Goal: Task Accomplishment & Management: Manage account settings

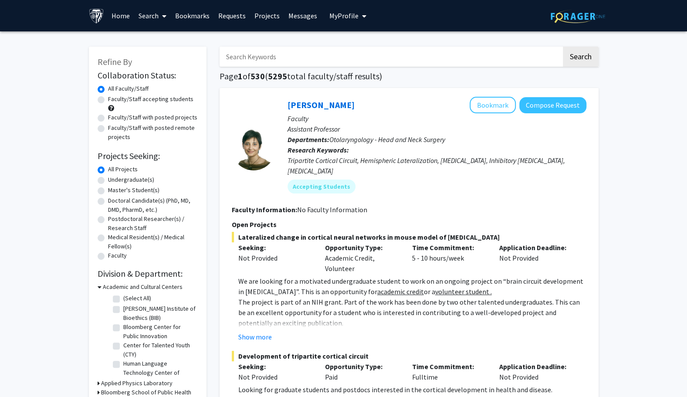
click at [191, 15] on link "Bookmarks" at bounding box center [192, 15] width 43 height 31
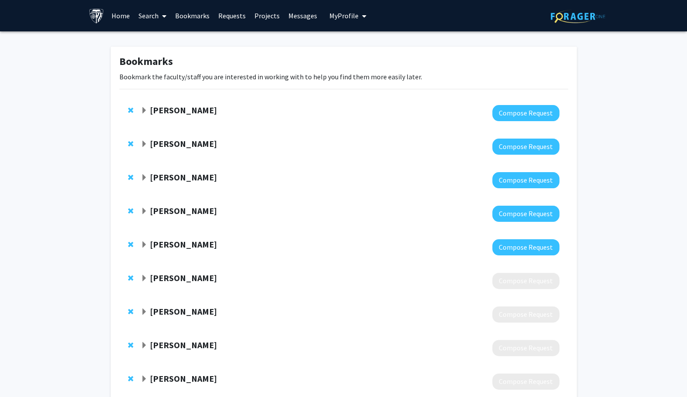
click at [117, 15] on link "Home" at bounding box center [120, 15] width 27 height 31
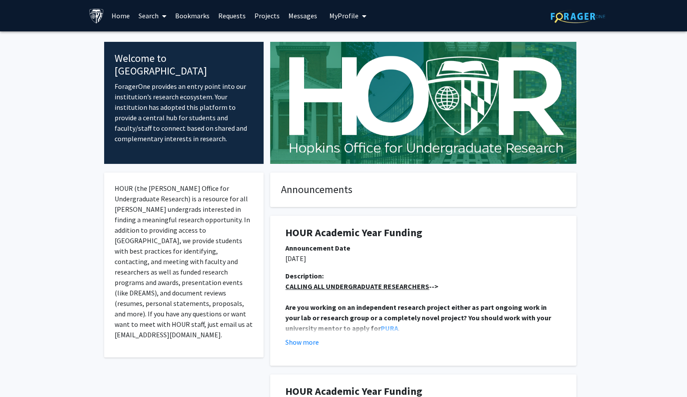
click at [157, 17] on link "Search" at bounding box center [152, 15] width 37 height 31
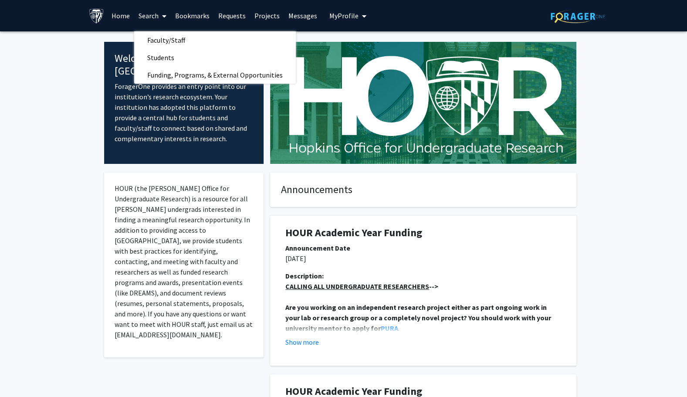
click at [231, 16] on link "Requests" at bounding box center [232, 15] width 36 height 31
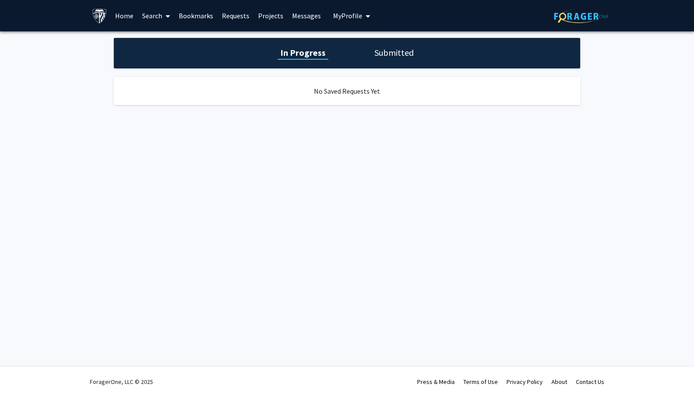
click at [206, 16] on link "Bookmarks" at bounding box center [195, 15] width 43 height 31
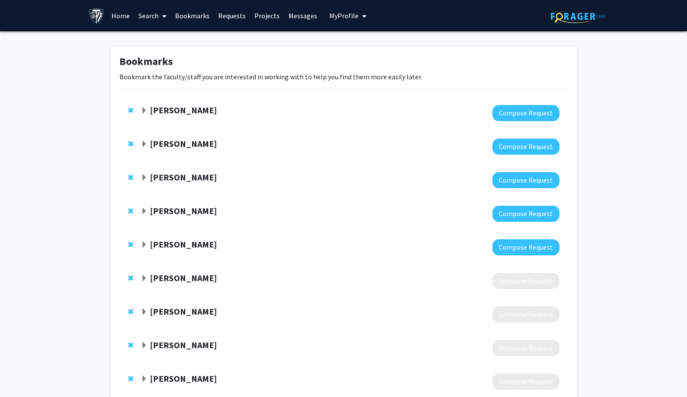
click at [297, 178] on div "[PERSON_NAME]" at bounding box center [235, 177] width 188 height 11
click at [146, 178] on span "Expand Angela Guarda Bookmark" at bounding box center [144, 177] width 7 height 7
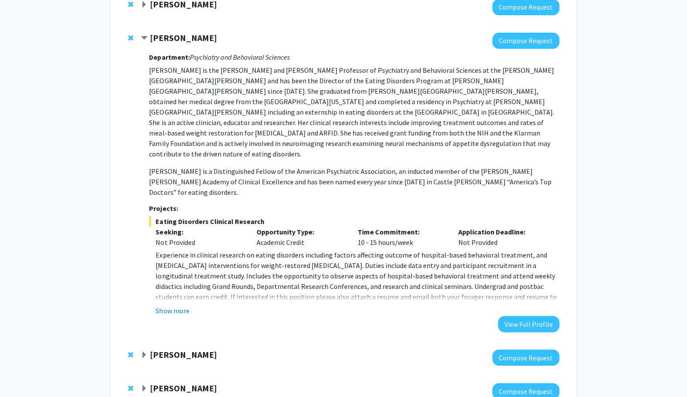
scroll to position [131, 0]
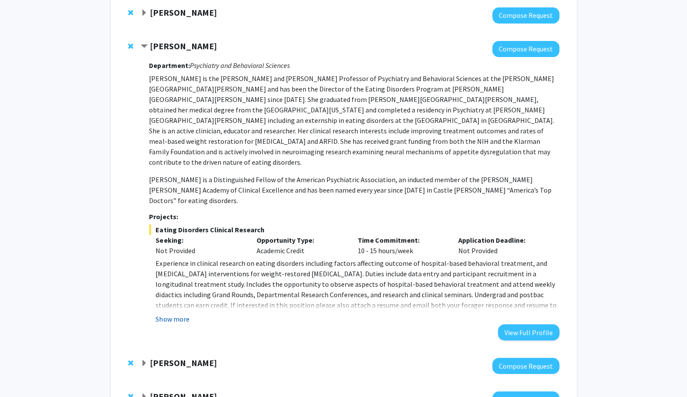
click at [184, 314] on button "Show more" at bounding box center [173, 319] width 34 height 10
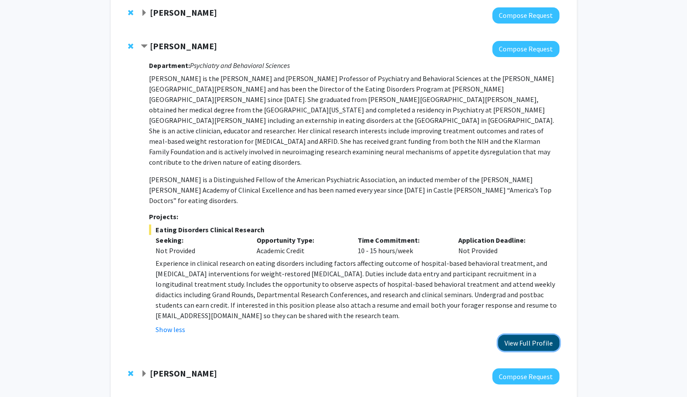
click at [525, 335] on button "View Full Profile" at bounding box center [528, 343] width 61 height 16
click at [419, 174] on p "[PERSON_NAME] is a Distinguished Fellow of the American Psychiatric Association…" at bounding box center [354, 189] width 410 height 31
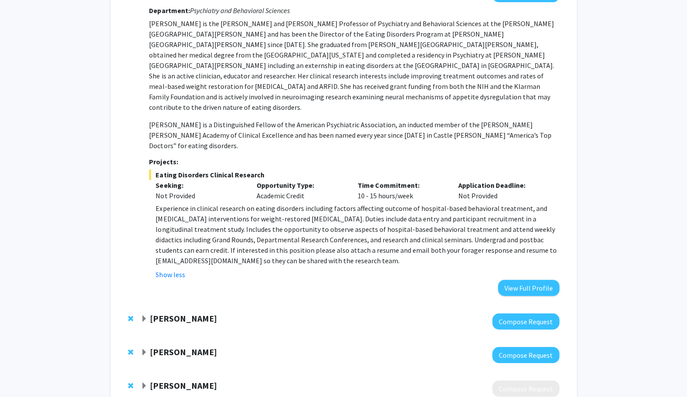
scroll to position [194, 0]
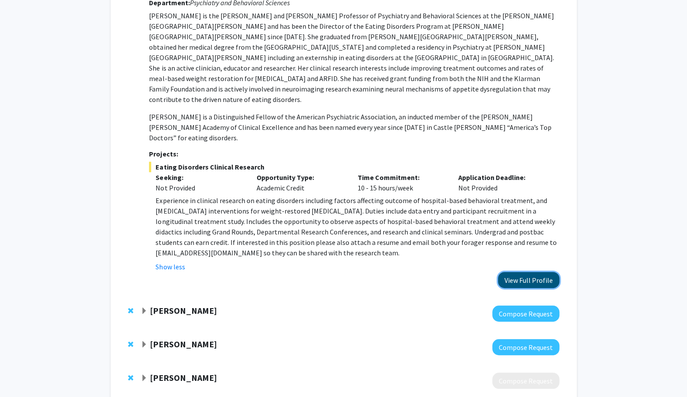
click at [520, 272] on button "View Full Profile" at bounding box center [528, 280] width 61 height 16
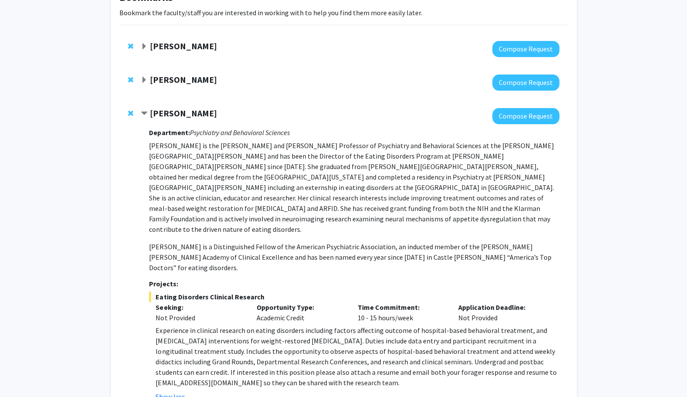
scroll to position [63, 0]
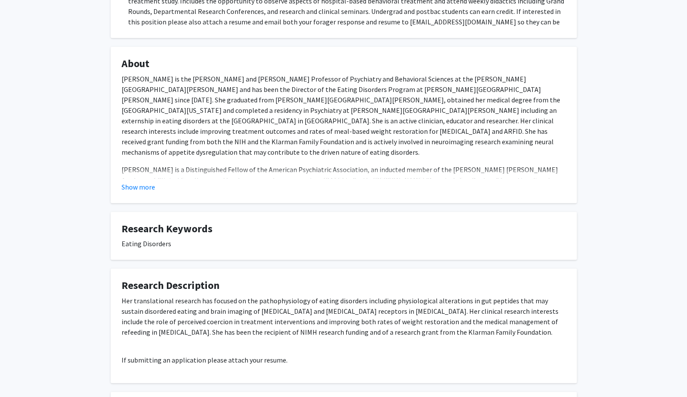
scroll to position [348, 0]
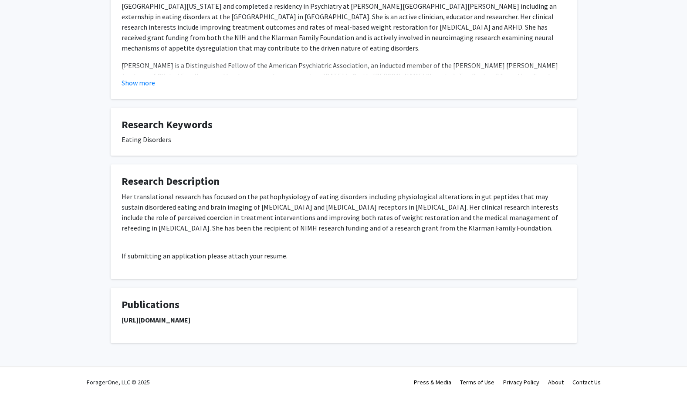
drag, startPoint x: 119, startPoint y: 320, endPoint x: 365, endPoint y: 336, distance: 247.2
click at [365, 336] on fg-card "Publications [URL][DOMAIN_NAME]" at bounding box center [344, 315] width 466 height 55
copy strong "[URL][DOMAIN_NAME]"
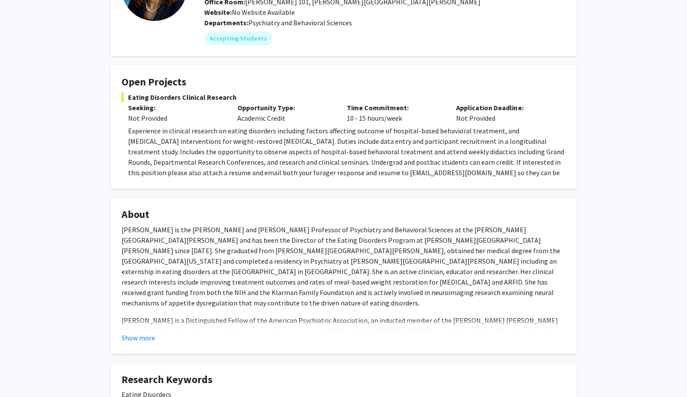
scroll to position [0, 0]
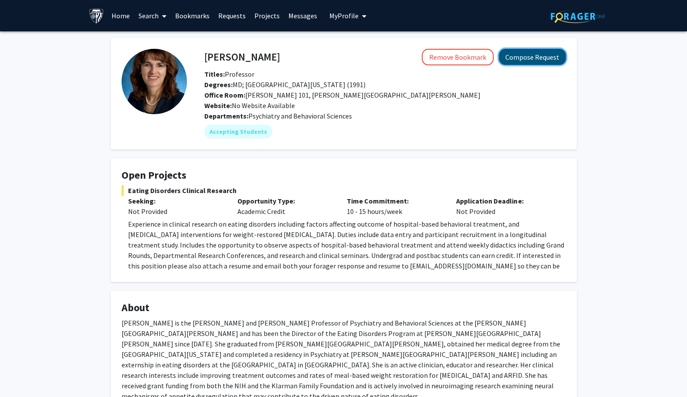
click at [521, 56] on button "Compose Request" at bounding box center [532, 57] width 67 height 16
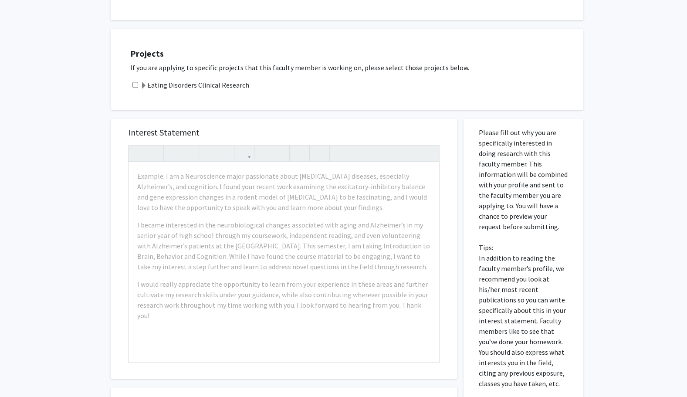
scroll to position [265, 0]
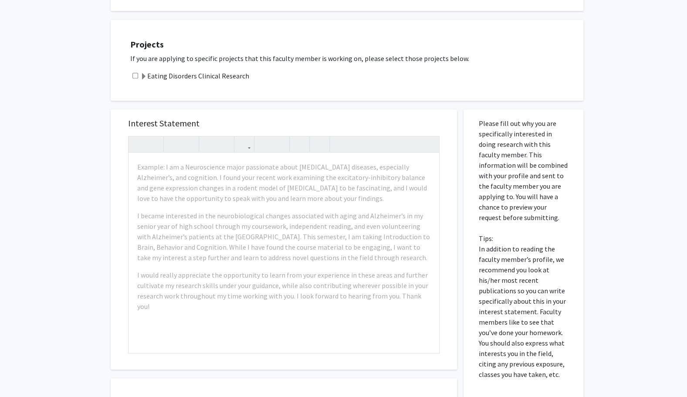
click at [134, 73] on input "checkbox" at bounding box center [135, 76] width 6 height 6
checkbox input "true"
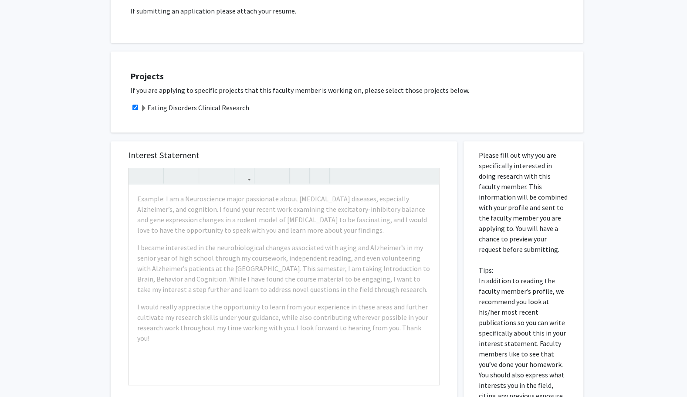
scroll to position [234, 0]
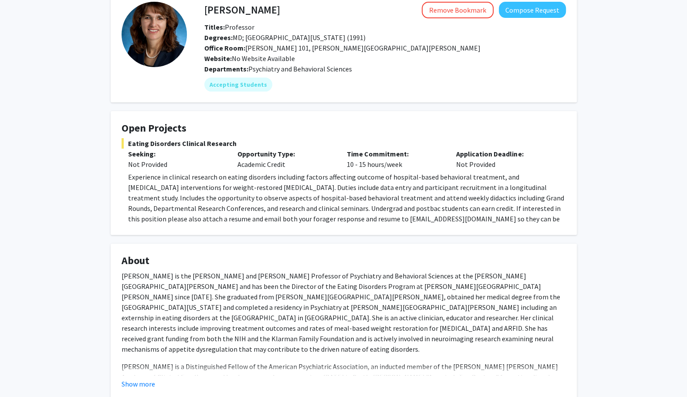
scroll to position [44, 0]
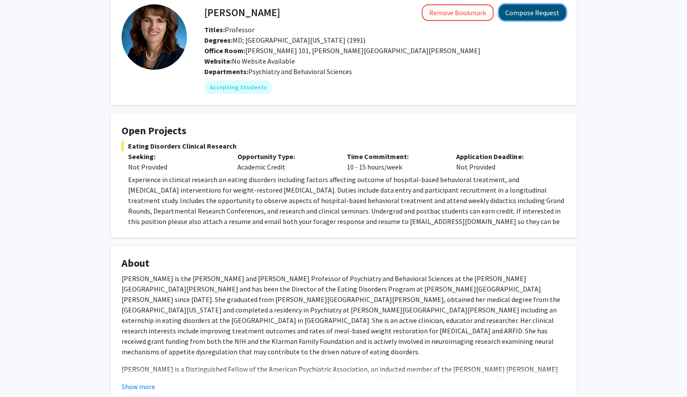
click at [515, 7] on button "Compose Request" at bounding box center [532, 12] width 67 height 16
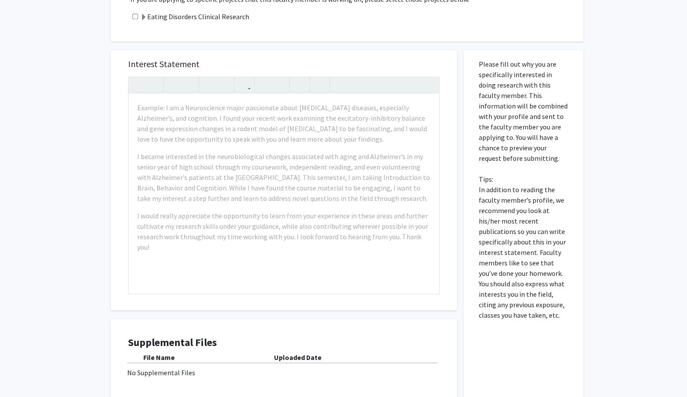
scroll to position [397, 0]
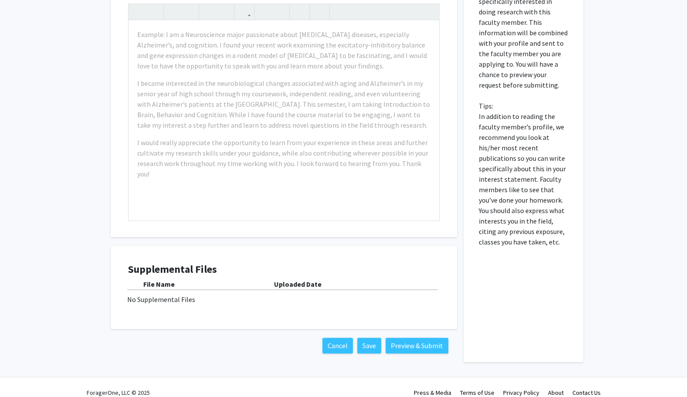
click at [181, 298] on div "Supplemental Files File Name Uploaded Date No Supplemental Files" at bounding box center [284, 287] width 312 height 49
drag, startPoint x: 181, startPoint y: 298, endPoint x: 157, endPoint y: 299, distance: 23.5
click at [157, 299] on div "Supplemental Files File Name Uploaded Date No Supplemental Files" at bounding box center [284, 287] width 312 height 49
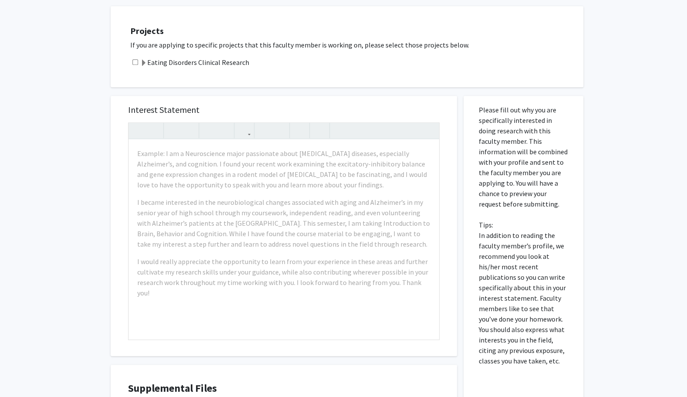
scroll to position [245, 0]
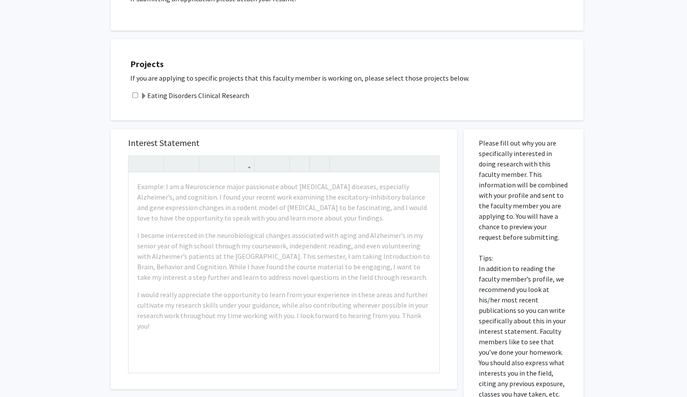
click at [134, 92] on input "checkbox" at bounding box center [135, 95] width 6 height 6
checkbox input "true"
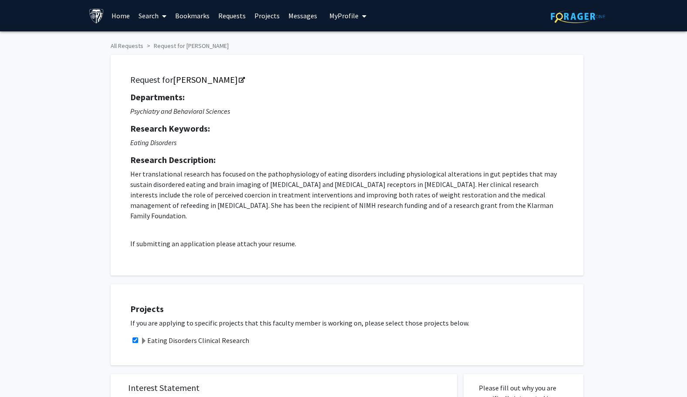
click at [350, 14] on span "My Profile" at bounding box center [343, 15] width 29 height 9
click at [343, 68] on link "Account Settings" at bounding box center [375, 67] width 78 height 10
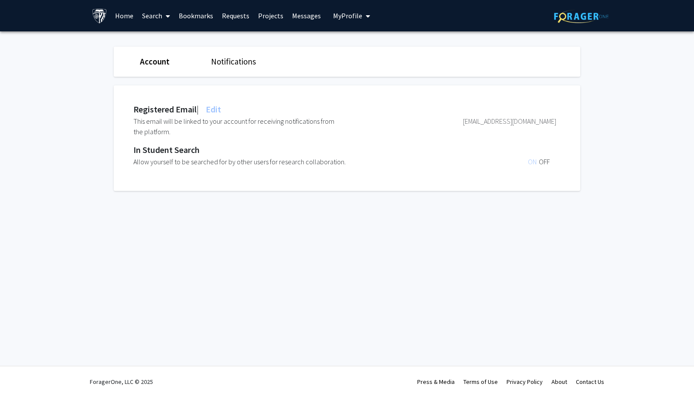
click at [351, 10] on button "My Profile" at bounding box center [351, 15] width 42 height 31
click at [367, 48] on span "View Profile" at bounding box center [387, 50] width 53 height 10
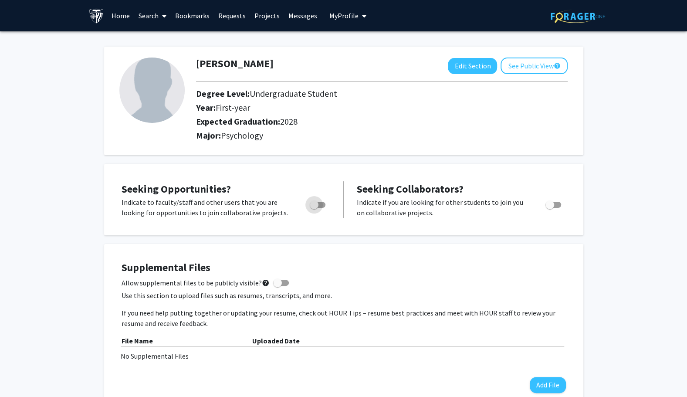
click at [313, 208] on span "Toggle" at bounding box center [314, 204] width 9 height 9
click at [314, 208] on input "Are you actively seeking opportunities?" at bounding box center [314, 208] width 0 height 0
checkbox input "true"
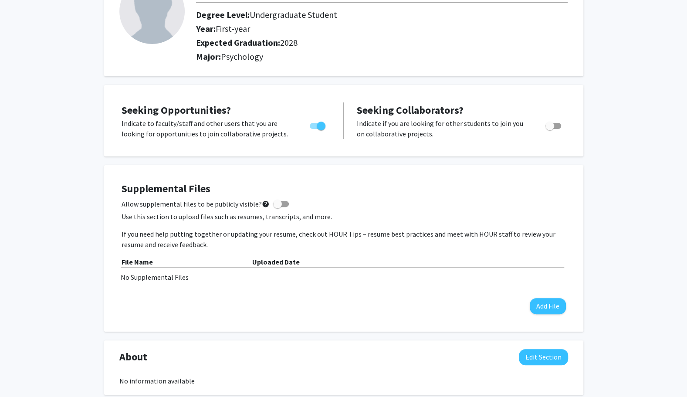
scroll to position [79, 0]
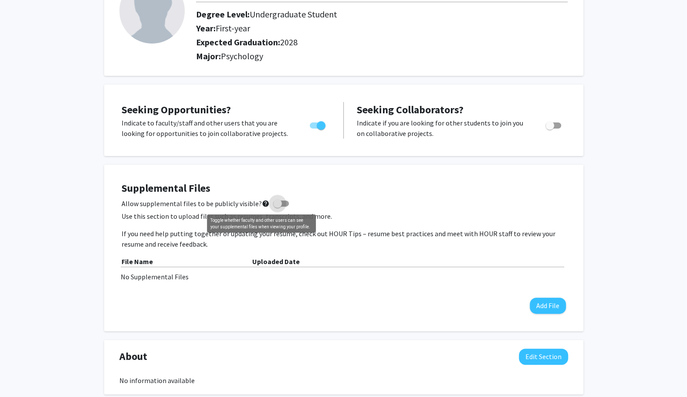
click at [263, 201] on mat-icon "help" at bounding box center [266, 203] width 8 height 10
click at [277, 207] on input "Allow supplemental files to be publicly visible? help" at bounding box center [277, 207] width 0 height 0
click at [263, 201] on mat-icon "help" at bounding box center [266, 203] width 8 height 10
click at [277, 207] on input "Allow supplemental files to be publicly visible? help" at bounding box center [277, 207] width 0 height 0
checkbox input "false"
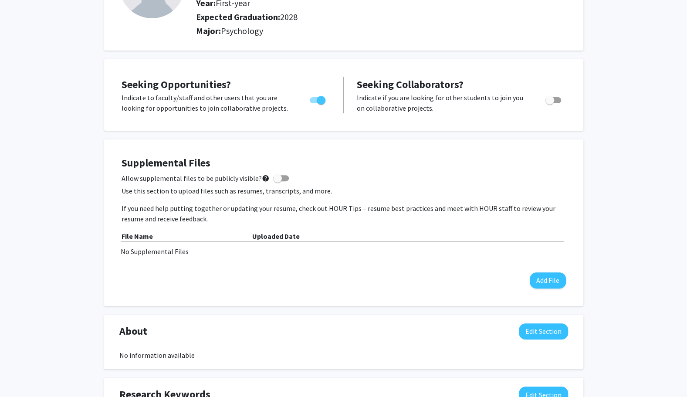
scroll to position [0, 0]
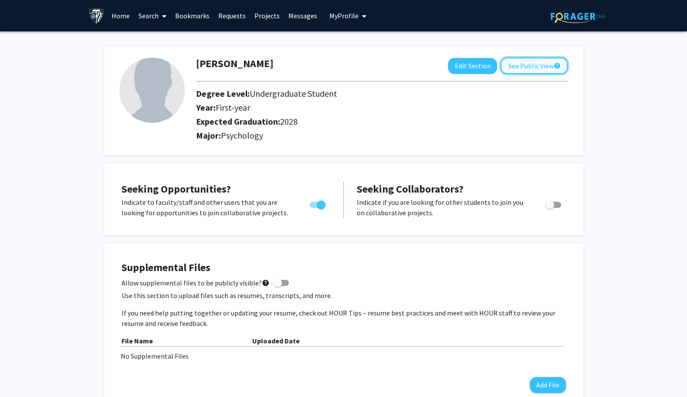
click at [534, 64] on button "See Public View help" at bounding box center [534, 66] width 67 height 17
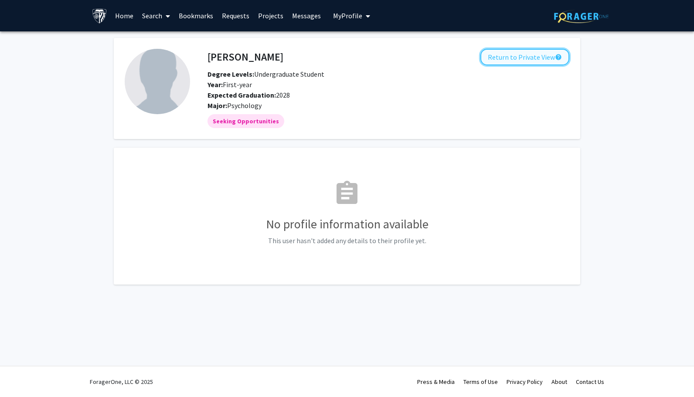
click at [495, 54] on button "Return to Private View help" at bounding box center [524, 57] width 89 height 17
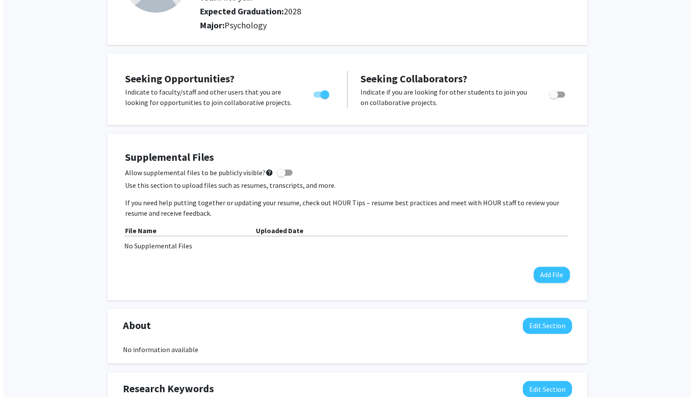
scroll to position [110, 0]
click at [548, 275] on button "Add File" at bounding box center [548, 275] width 36 height 16
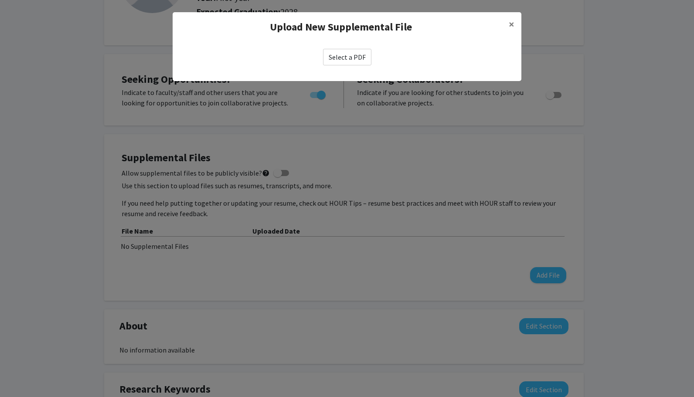
click at [348, 58] on label "Select a PDF" at bounding box center [347, 57] width 48 height 17
click at [0, 0] on input "Select a PDF" at bounding box center [0, 0] width 0 height 0
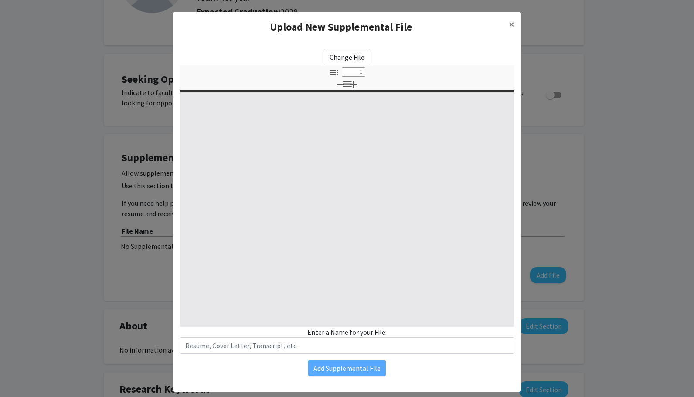
select select "custom"
type input "0"
select select "custom"
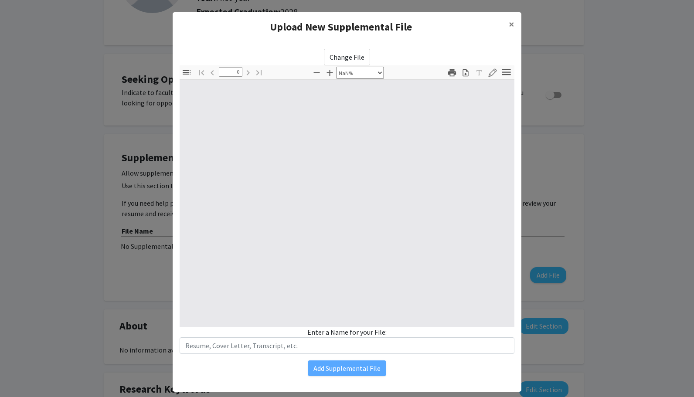
type input "1"
select select "auto"
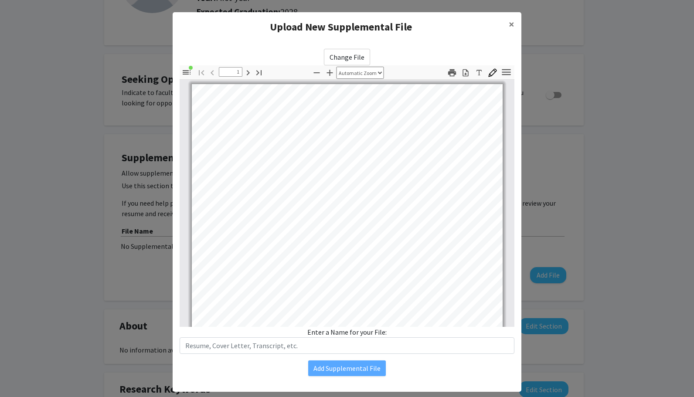
scroll to position [0, 0]
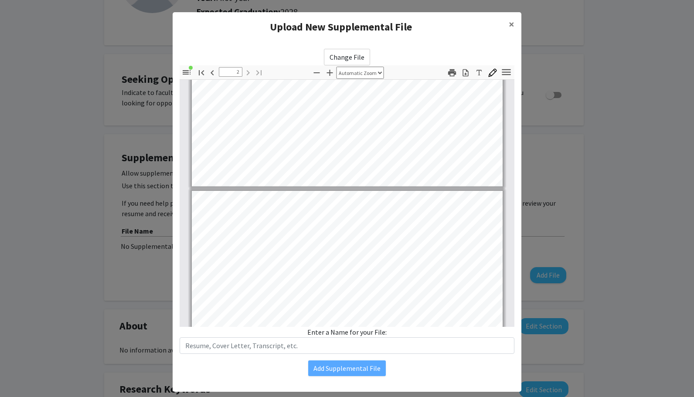
type input "1"
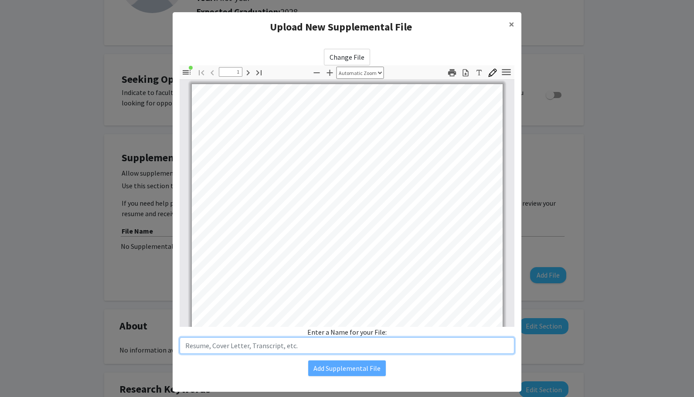
click at [290, 345] on input "text" at bounding box center [347, 345] width 335 height 17
type input "Resume - [PERSON_NAME]"
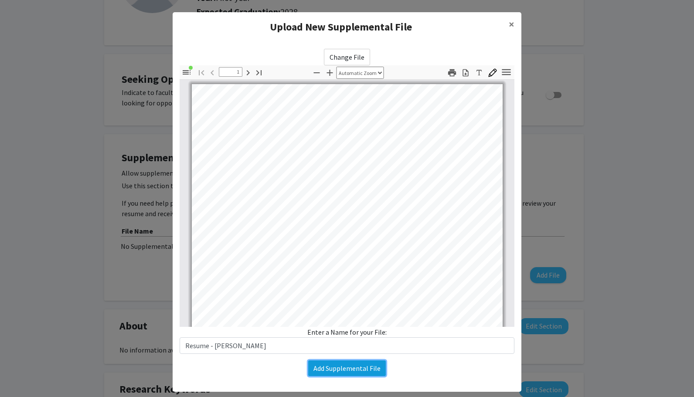
click at [342, 370] on button "Add Supplemental File" at bounding box center [347, 368] width 78 height 16
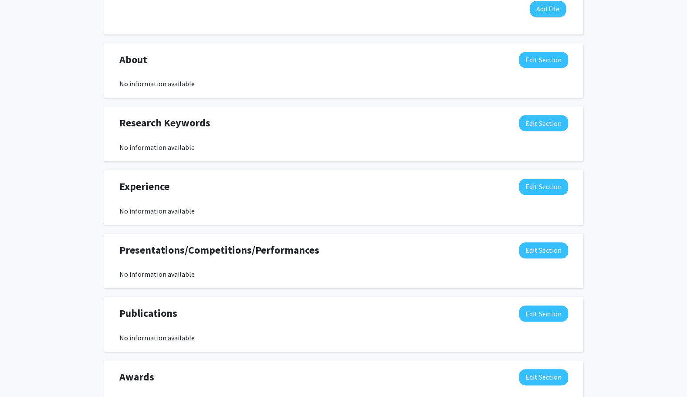
scroll to position [390, 0]
click at [539, 187] on button "Edit Section" at bounding box center [543, 187] width 49 height 16
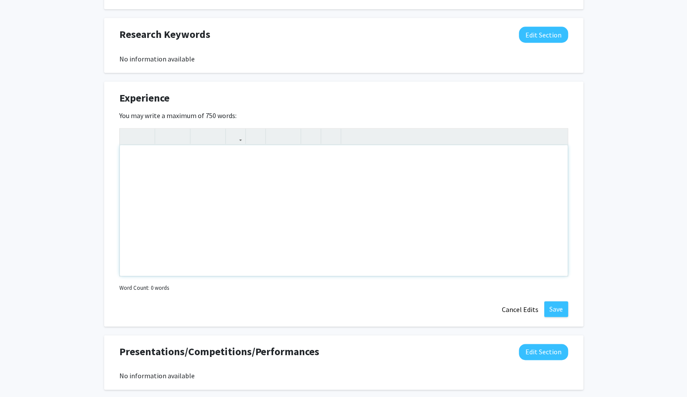
scroll to position [480, 0]
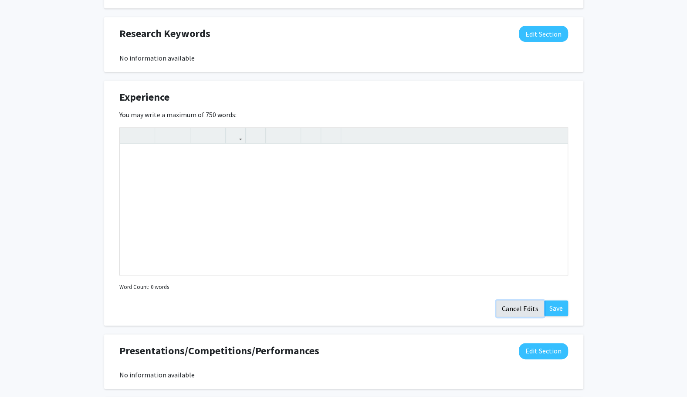
click at [527, 308] on button "Cancel Edits" at bounding box center [520, 308] width 48 height 17
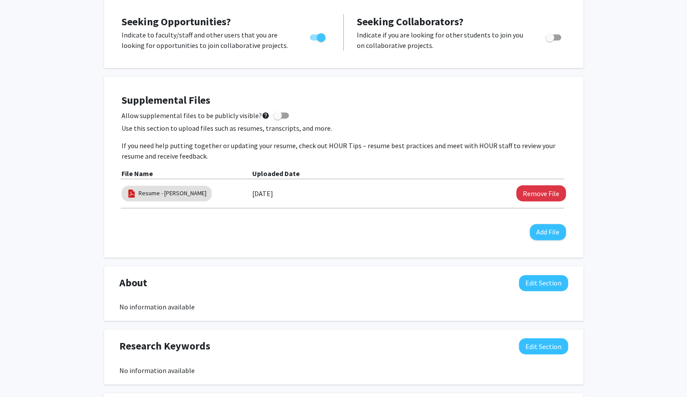
scroll to position [170, 0]
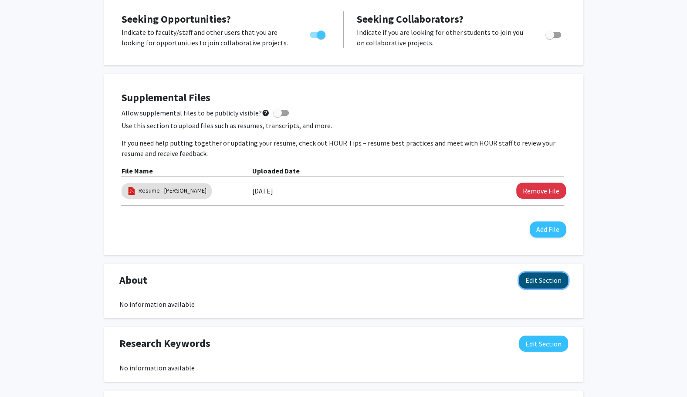
click at [541, 280] on button "Edit Section" at bounding box center [543, 280] width 49 height 16
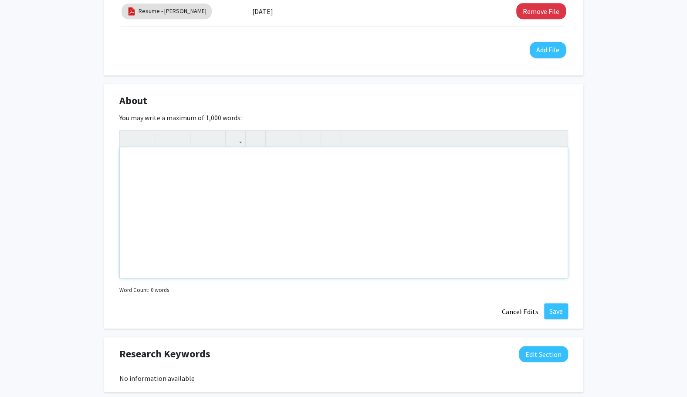
scroll to position [350, 0]
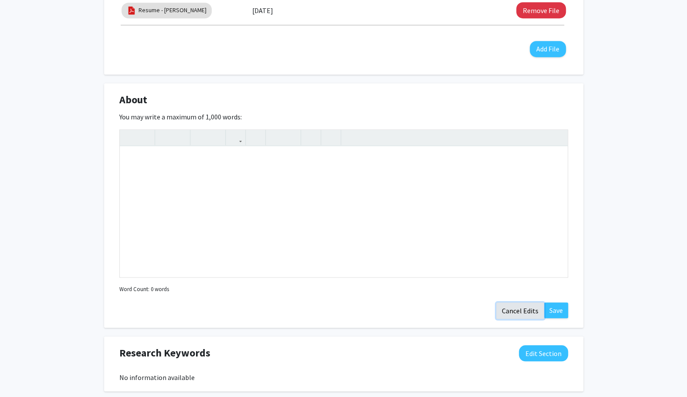
click at [531, 307] on button "Cancel Edits" at bounding box center [520, 310] width 48 height 17
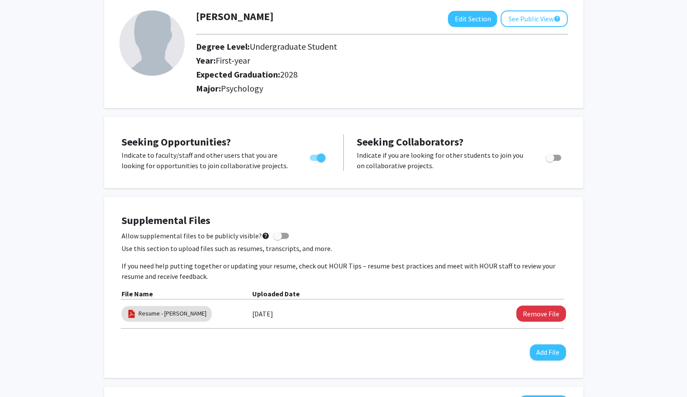
scroll to position [0, 0]
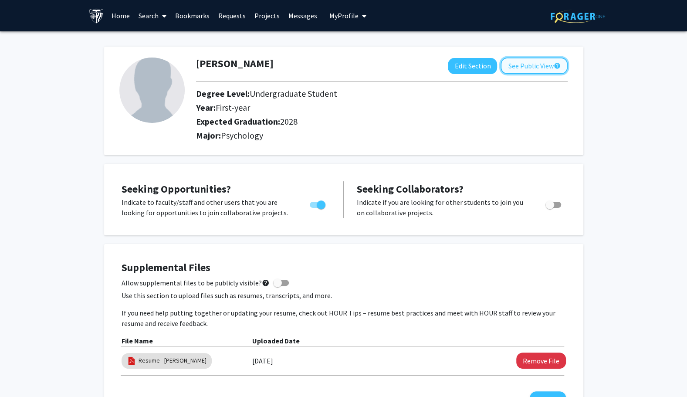
click at [544, 63] on button "See Public View help" at bounding box center [534, 66] width 67 height 17
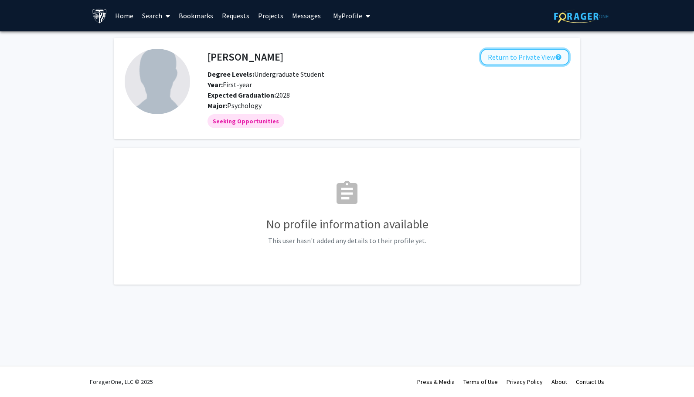
click at [531, 58] on button "Return to Private View help" at bounding box center [524, 57] width 89 height 17
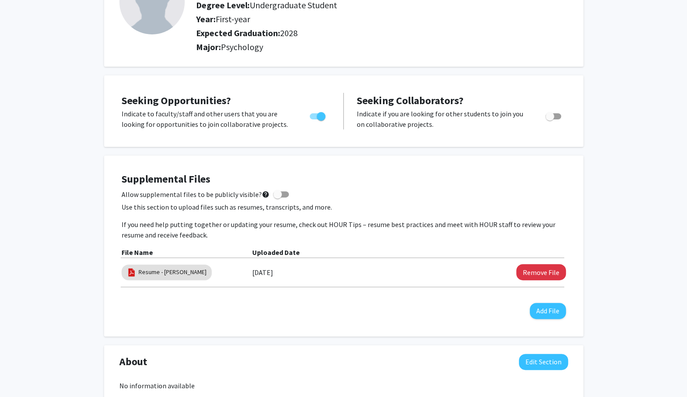
scroll to position [89, 0]
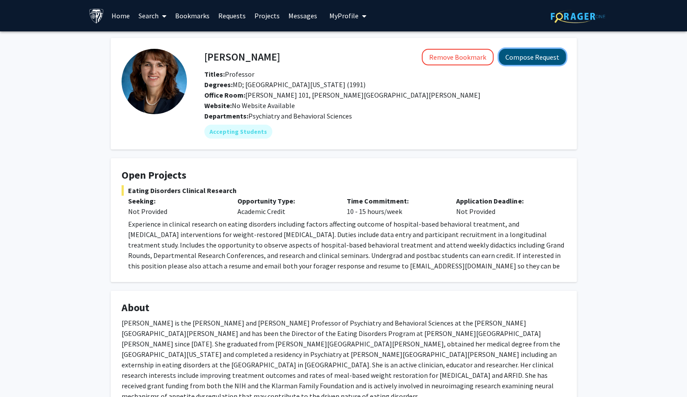
click at [545, 54] on button "Compose Request" at bounding box center [532, 57] width 67 height 16
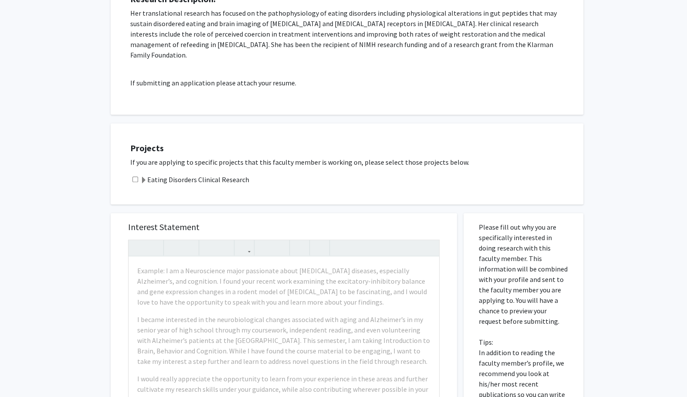
scroll to position [163, 0]
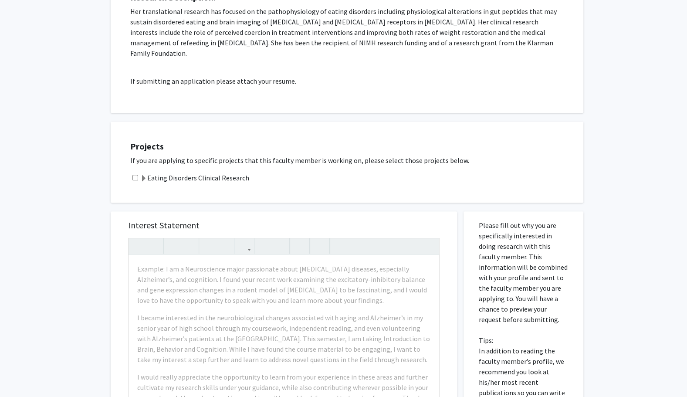
click at [135, 175] on input "checkbox" at bounding box center [135, 178] width 6 height 6
checkbox input "true"
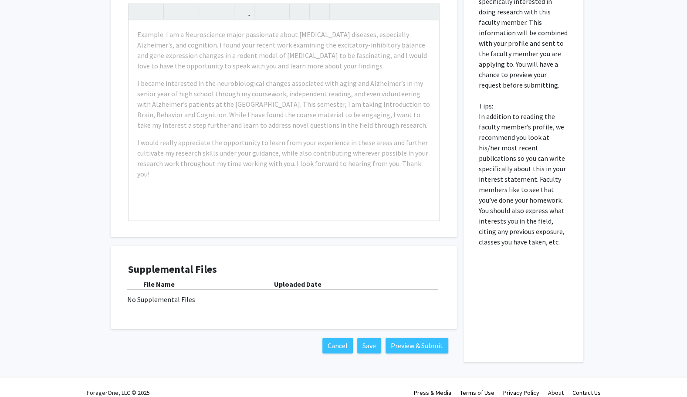
scroll to position [0, 0]
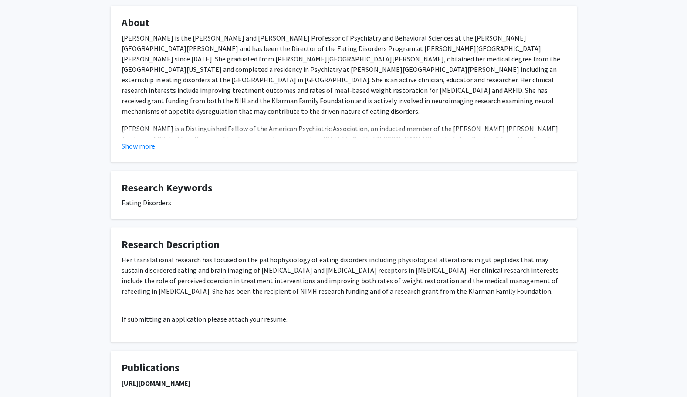
scroll to position [285, 0]
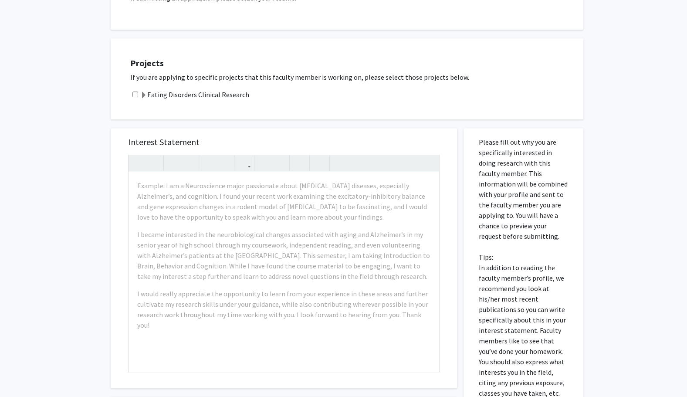
scroll to position [411, 0]
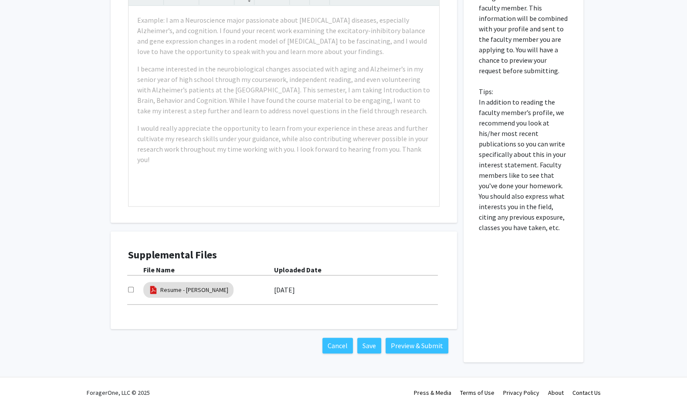
click at [130, 287] on input "checkbox" at bounding box center [131, 290] width 6 height 6
click at [131, 287] on input "checkbox" at bounding box center [131, 290] width 6 height 6
checkbox input "false"
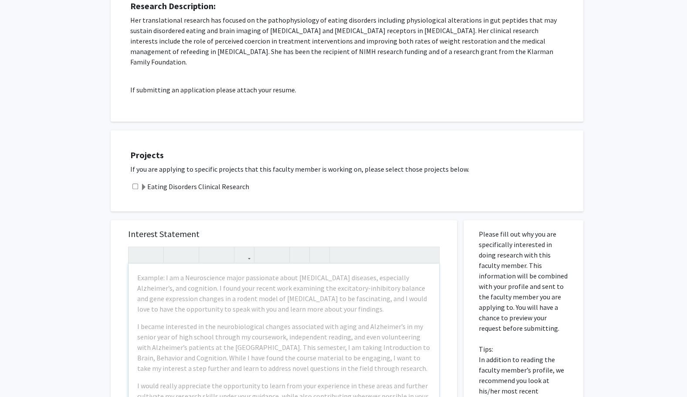
scroll to position [156, 0]
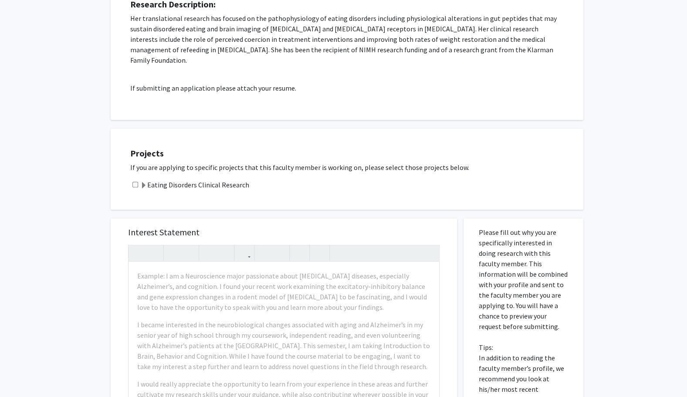
click at [136, 182] on input "checkbox" at bounding box center [135, 185] width 6 height 6
checkbox input "true"
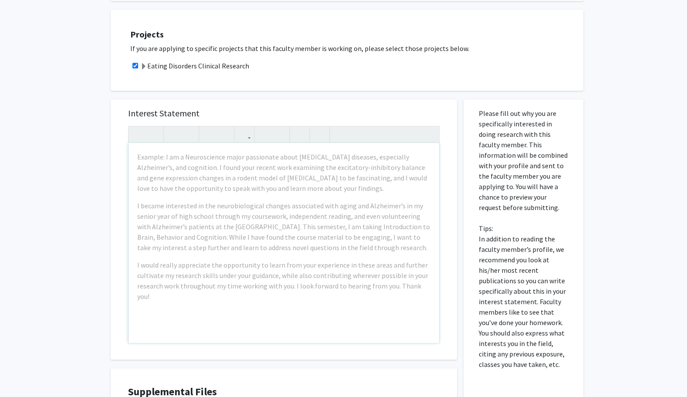
scroll to position [285, 0]
